Goal: Task Accomplishment & Management: Manage account settings

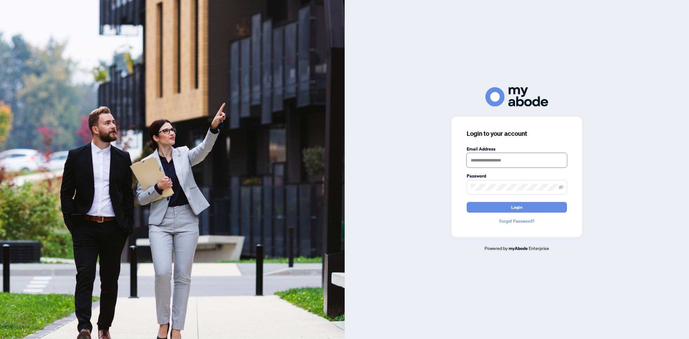
click at [513, 166] on input "text" at bounding box center [517, 160] width 100 height 14
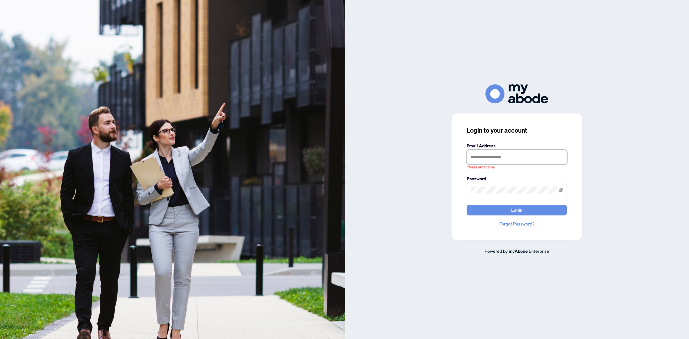
type input "**********"
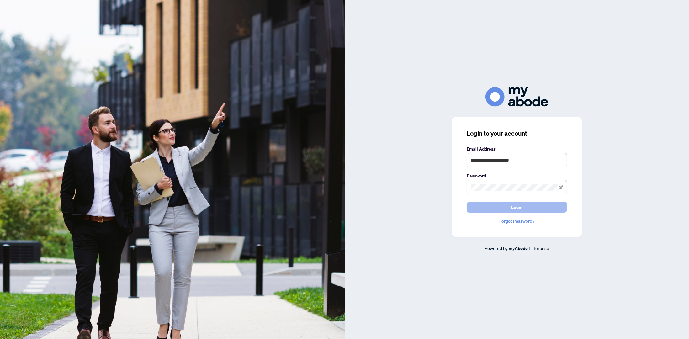
click at [531, 208] on button "Login" at bounding box center [517, 207] width 100 height 11
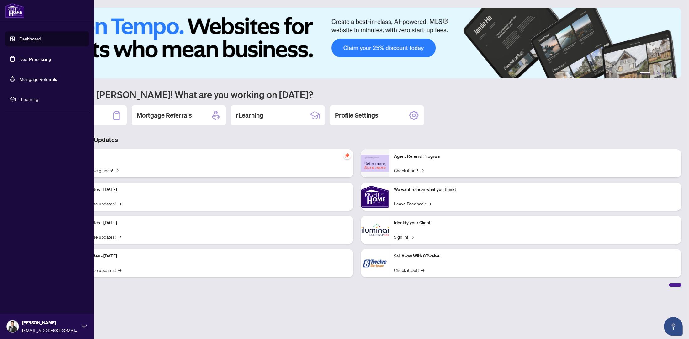
click at [28, 59] on link "Deal Processing" at bounding box center [35, 59] width 32 height 6
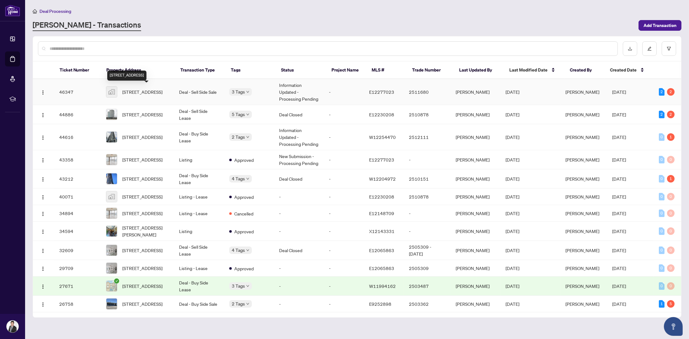
click at [151, 88] on span "[STREET_ADDRESS]" at bounding box center [142, 91] width 40 height 7
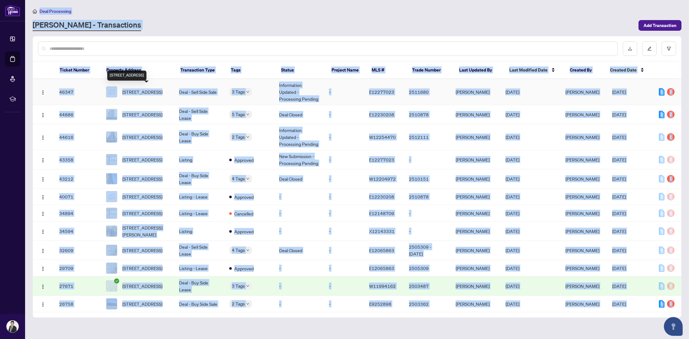
click at [151, 88] on main "Deal Processing [PERSON_NAME] - Transactions Add Transaction Ticket Number Prop…" at bounding box center [357, 169] width 664 height 339
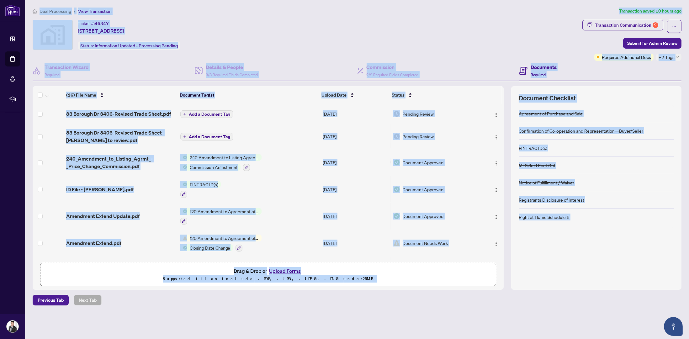
click at [331, 40] on div "Ticket #: 46347 [STREET_ADDRESS] Status: Information Updated - Processing Pendi…" at bounding box center [306, 35] width 547 height 30
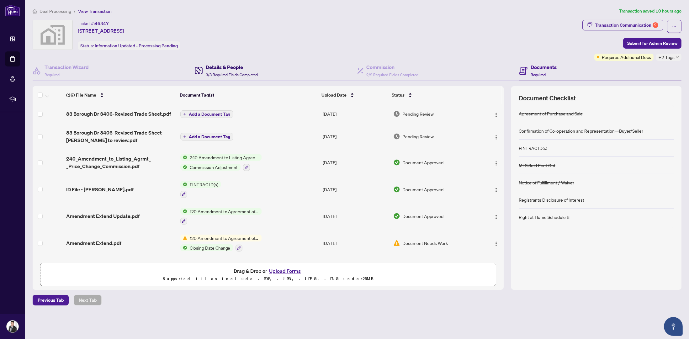
click at [238, 74] on span "3/3 Required Fields Completed" at bounding box center [232, 74] width 52 height 5
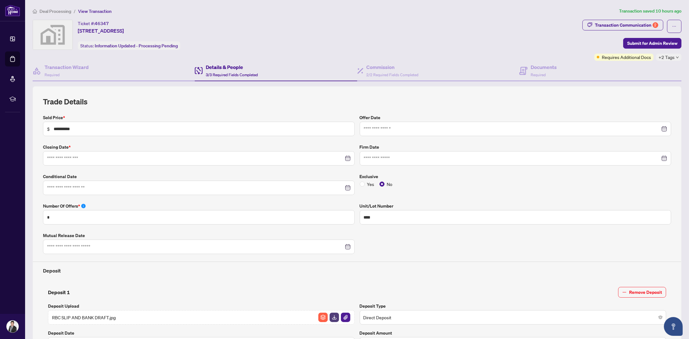
type input "**********"
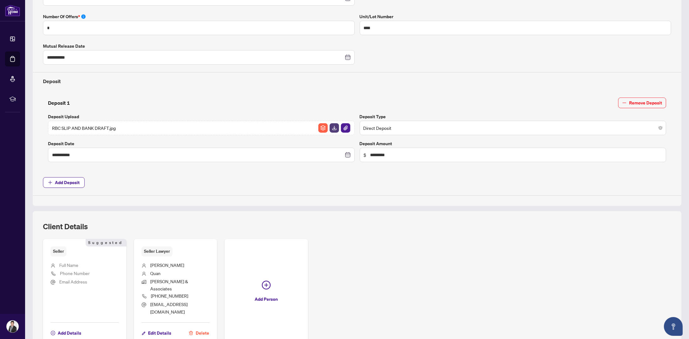
scroll to position [213, 0]
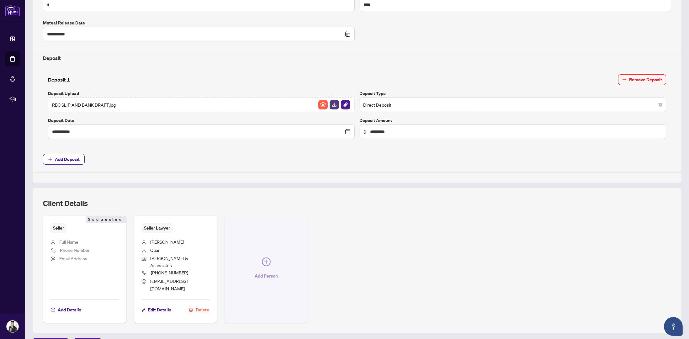
click at [264, 257] on icon "plus-circle" at bounding box center [266, 261] width 9 height 9
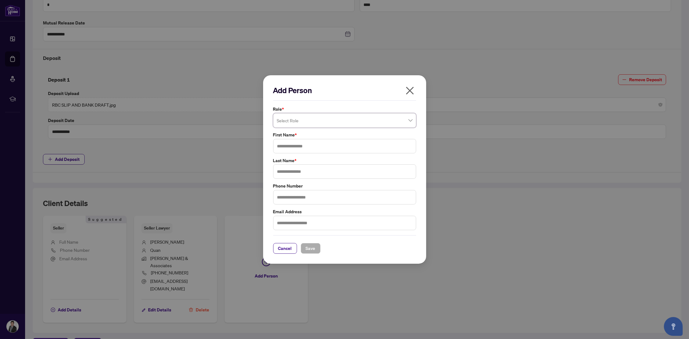
click at [408, 121] on span at bounding box center [344, 120] width 135 height 12
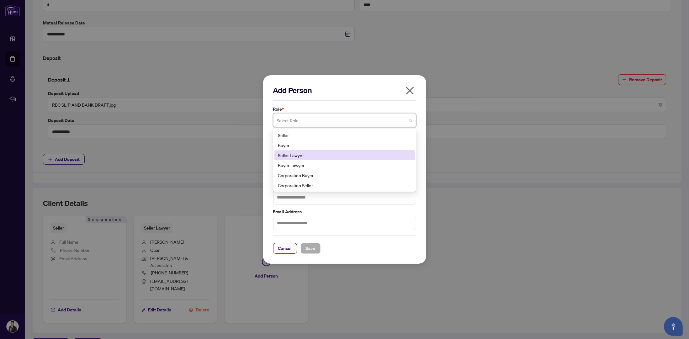
click at [294, 157] on div "Seller Lawyer" at bounding box center [344, 155] width 133 height 7
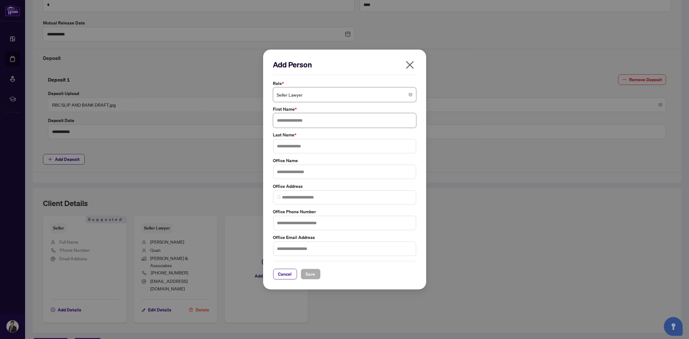
click at [300, 123] on input "text" at bounding box center [344, 120] width 143 height 14
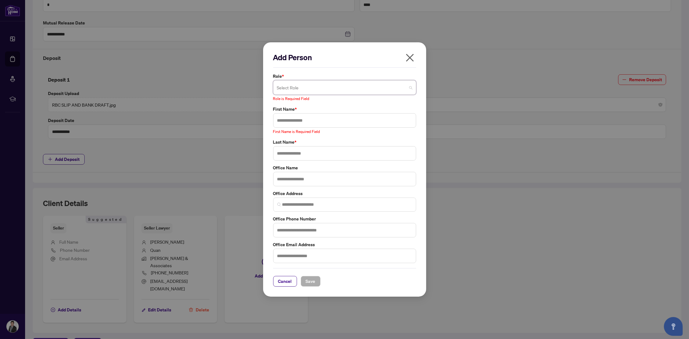
click at [411, 88] on span at bounding box center [344, 88] width 135 height 12
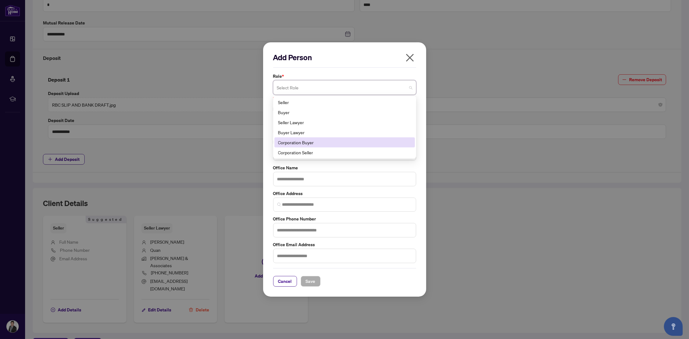
click at [333, 144] on div "Corporation Buyer" at bounding box center [344, 142] width 133 height 7
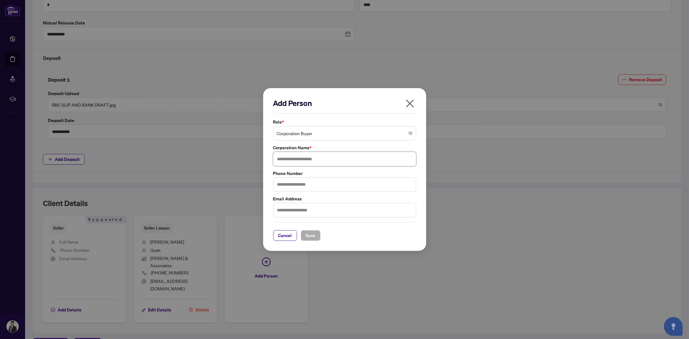
click at [328, 161] on input "text" at bounding box center [344, 159] width 143 height 14
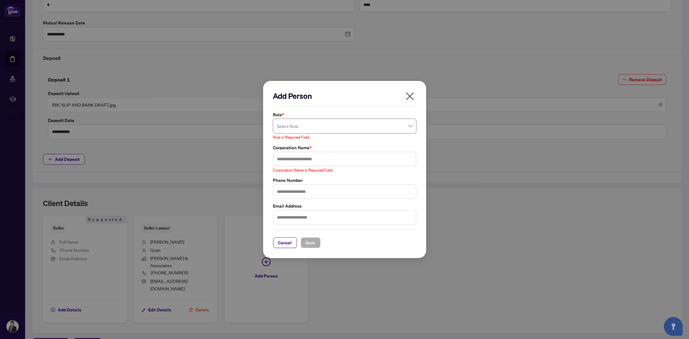
click at [409, 126] on span at bounding box center [344, 126] width 135 height 12
click at [412, 96] on icon "close" at bounding box center [410, 96] width 10 height 10
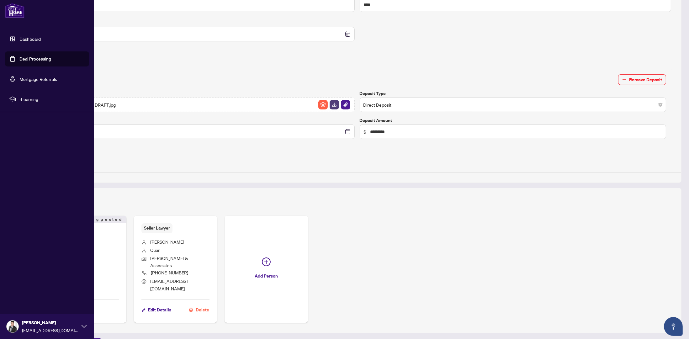
click at [27, 59] on link "Deal Processing" at bounding box center [35, 59] width 32 height 6
